Goal: Navigation & Orientation: Find specific page/section

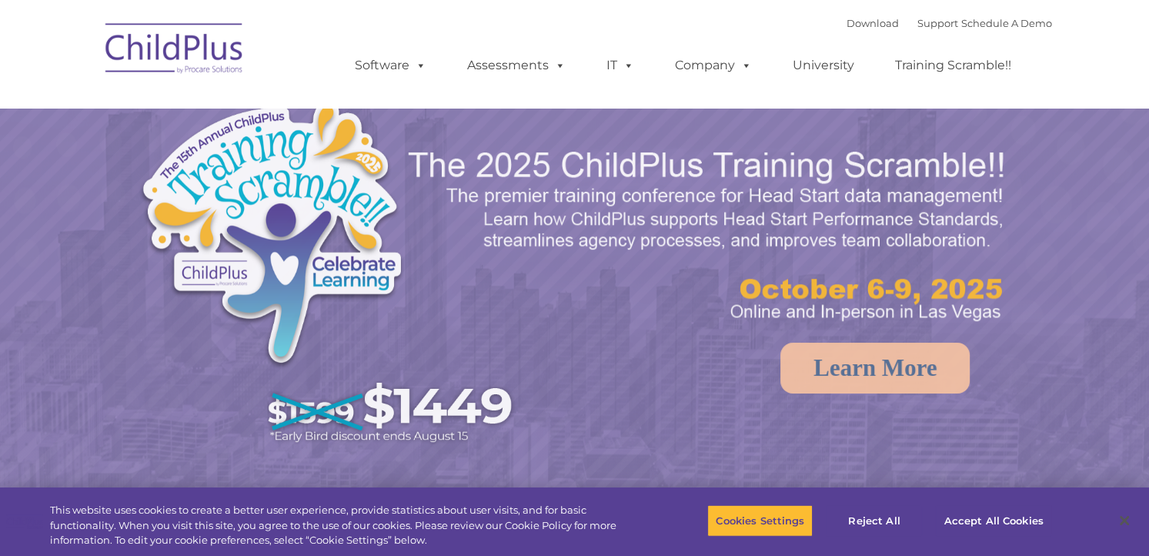
select select "MEDIUM"
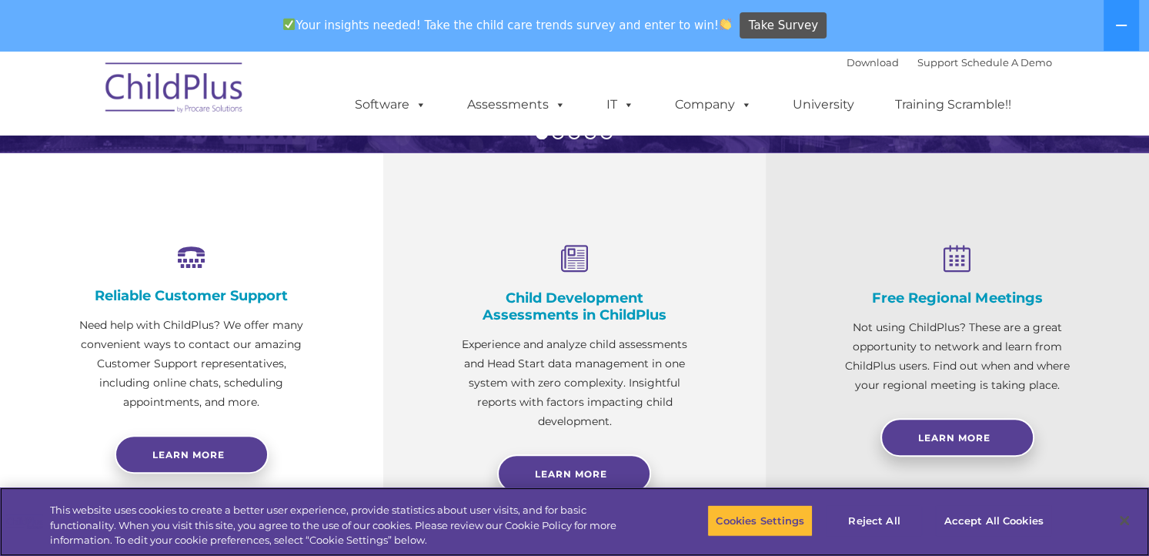
scroll to position [505, 0]
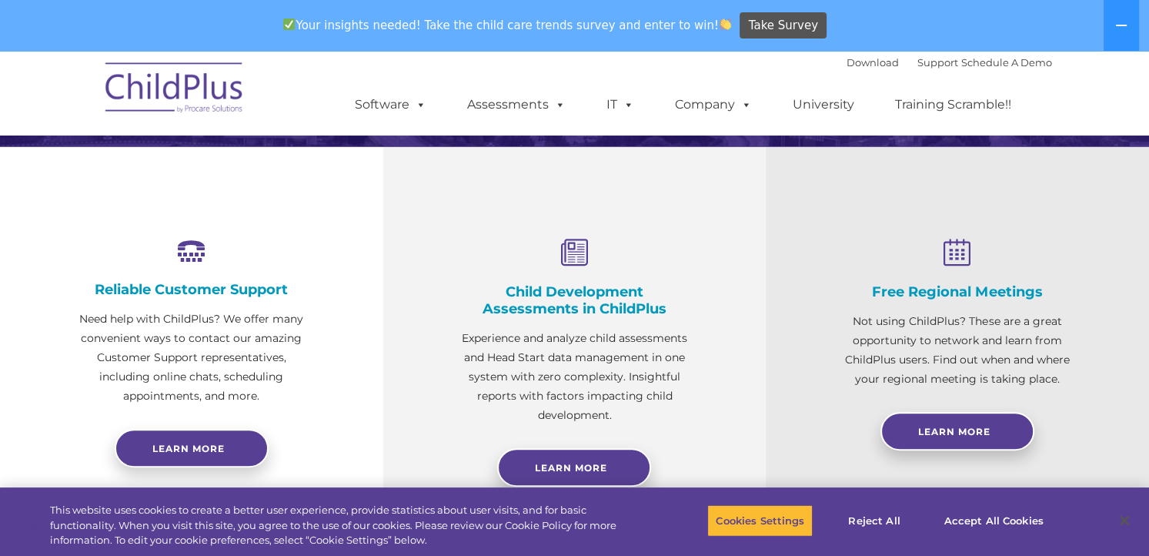
drag, startPoint x: 0, startPoint y: 0, endPoint x: 94, endPoint y: 35, distance: 100.1
click at [94, 35] on div "Your insights needed! Take the child care trends survey and enter to win! Take …" at bounding box center [553, 26] width 1106 height 50
click at [166, 95] on img at bounding box center [175, 90] width 154 height 77
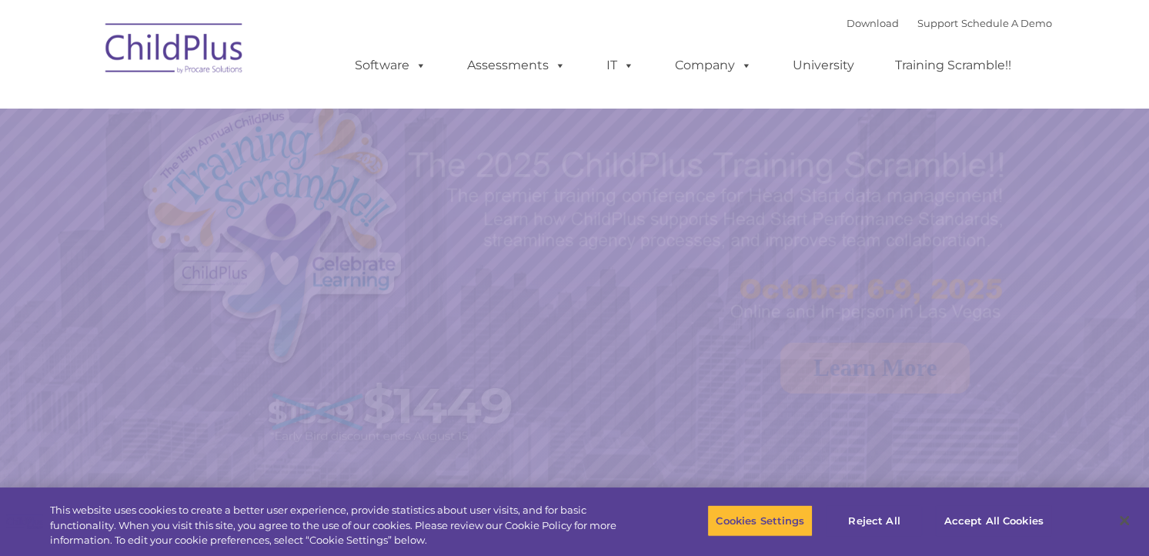
select select "MEDIUM"
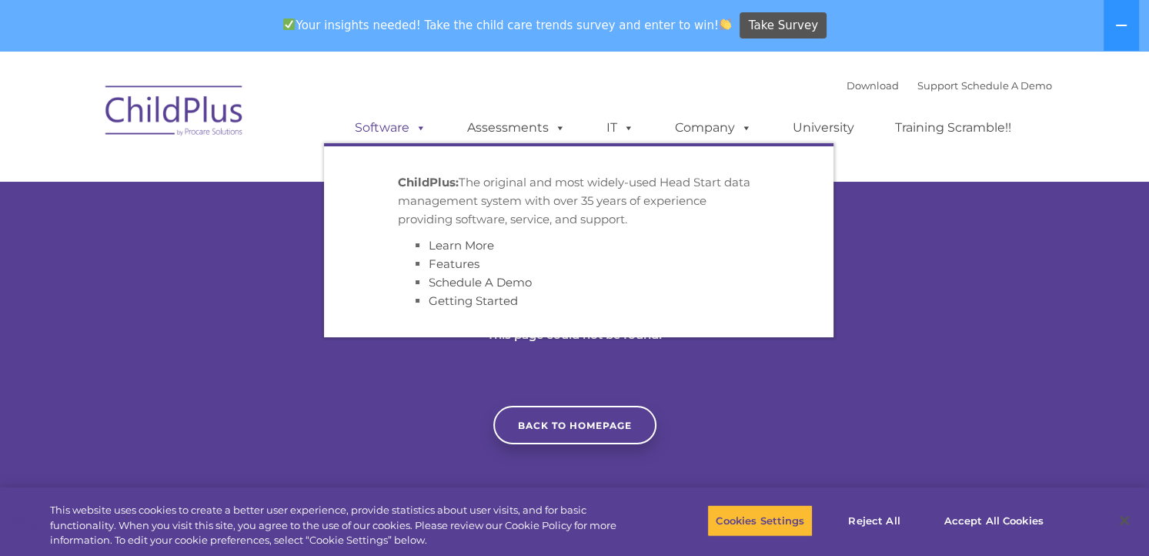
click at [410, 129] on span at bounding box center [417, 127] width 17 height 15
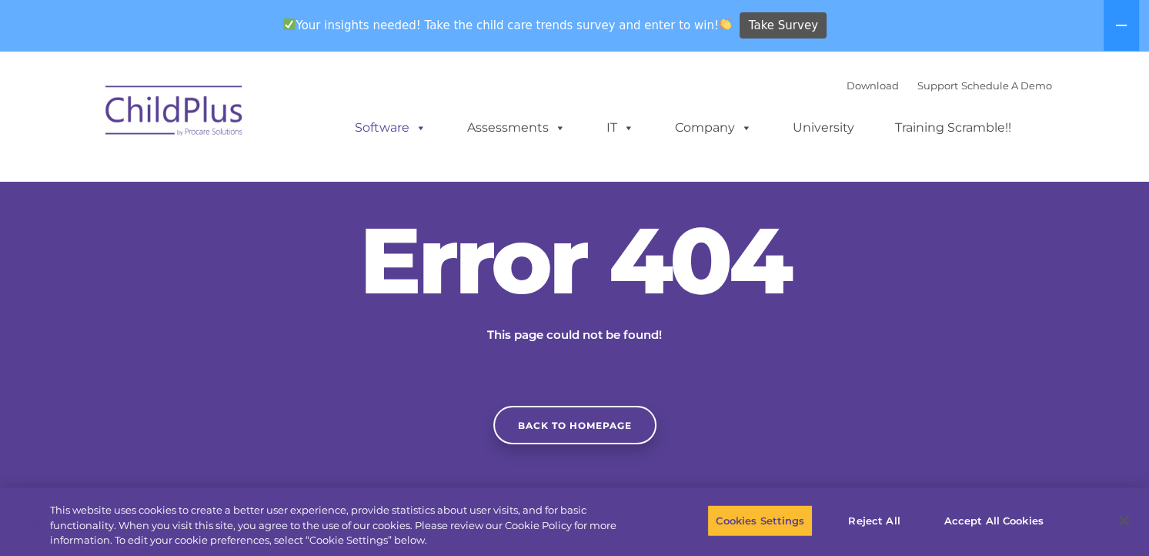
drag, startPoint x: 410, startPoint y: 129, endPoint x: 396, endPoint y: 129, distance: 13.9
drag, startPoint x: 396, startPoint y: 129, endPoint x: 394, endPoint y: 118, distance: 11.8
click at [394, 118] on link "Software" at bounding box center [390, 127] width 102 height 31
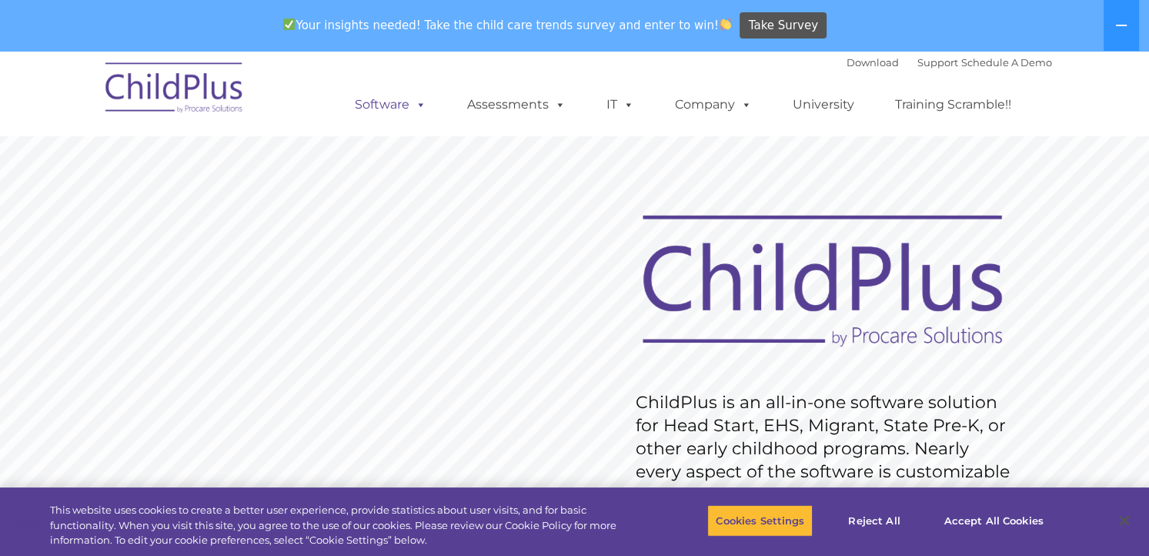
click at [419, 105] on span at bounding box center [417, 104] width 17 height 15
click at [549, 105] on span at bounding box center [557, 104] width 17 height 15
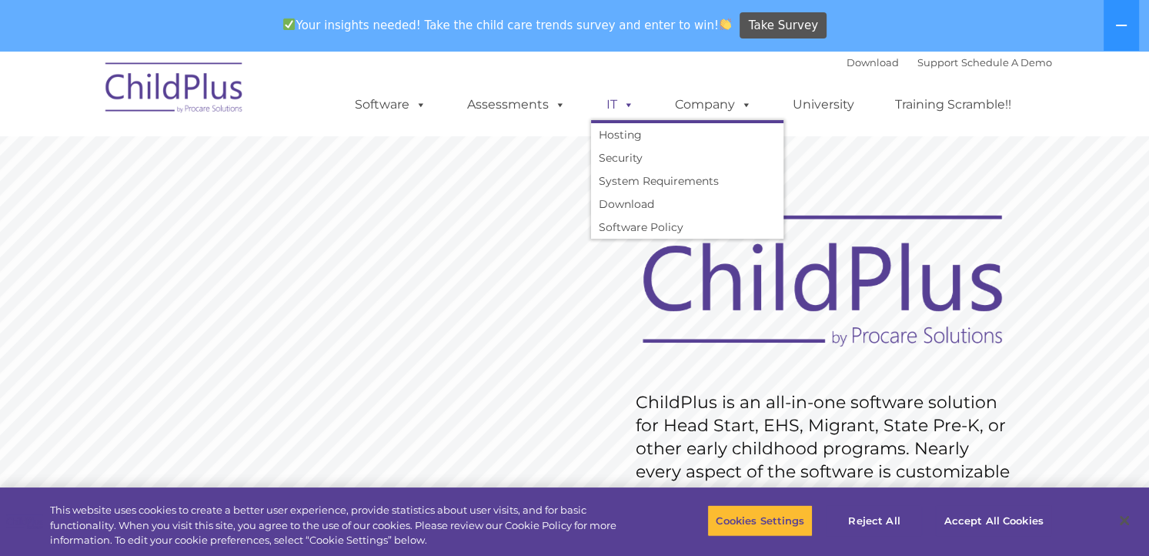
click at [623, 107] on span at bounding box center [625, 104] width 17 height 15
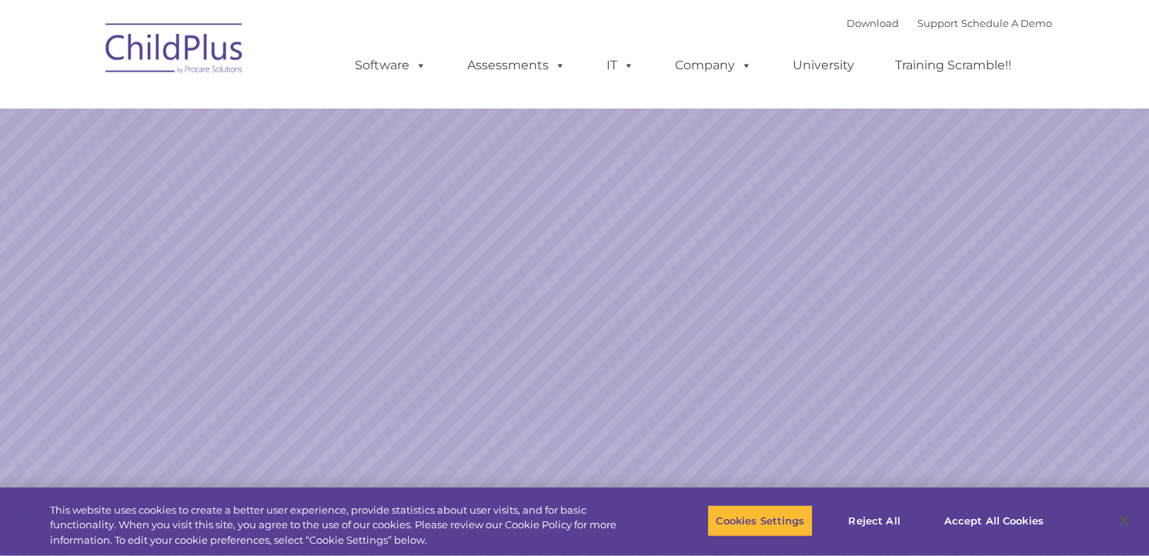
select select "MEDIUM"
